Goal: Task Accomplishment & Management: Manage account settings

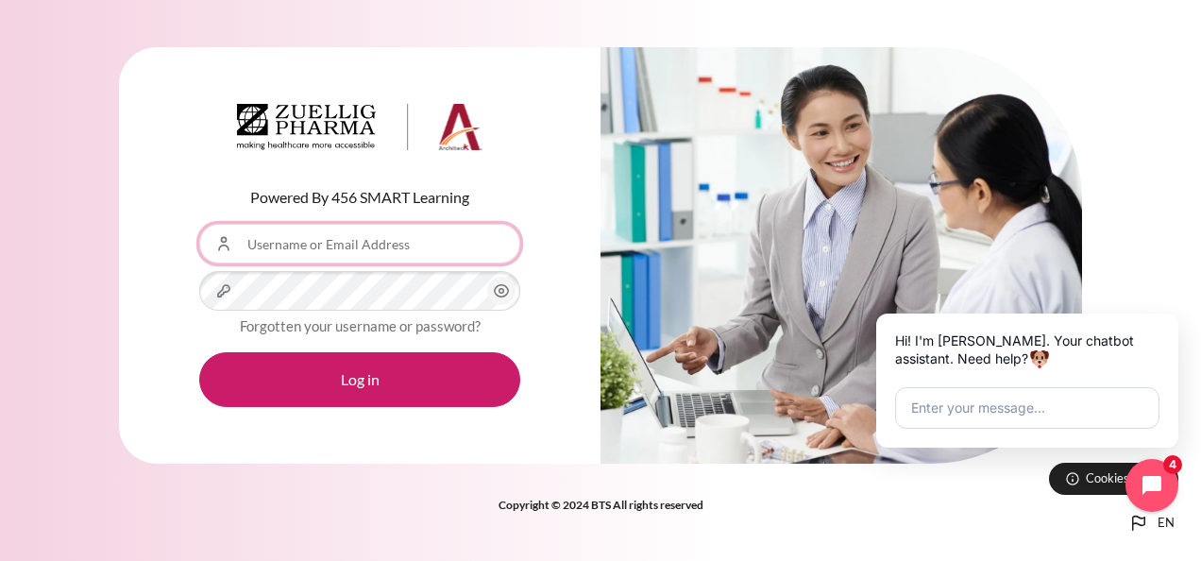
click at [382, 254] on input "Username or Email Address" at bounding box center [359, 244] width 321 height 40
type input "ㄇㄣ"
type input "[EMAIL_ADDRESS][DOMAIN_NAME]"
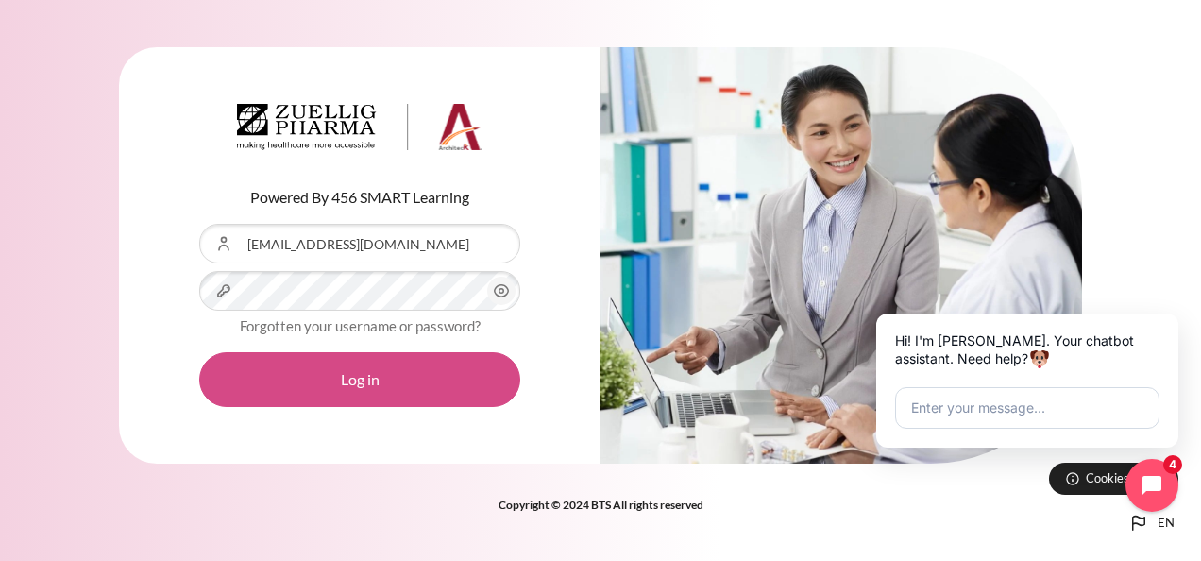
click at [376, 382] on button "Log in" at bounding box center [359, 379] width 321 height 55
